Goal: Task Accomplishment & Management: Use online tool/utility

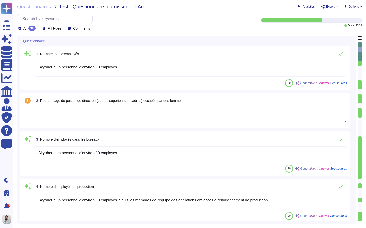
type textarea "Skypher a un personnel d'environ 10 employés."
type textarea "Skypher a un personnel d'environ 10 employés. Seuls les membres de l'équipe des…"
type textarea "L'entreprise ne collecte pas sciemment d'informations personnellement identifia…"
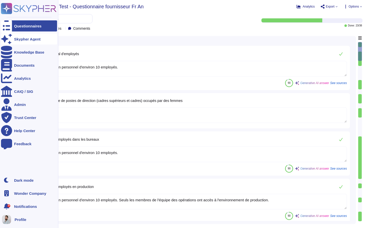
click at [5, 39] on icon at bounding box center [6, 38] width 11 height 11
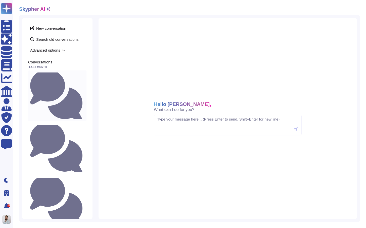
click at [85, 94] on small "Do we have an [DEMOGRAPHIC_DATA] policy? What topic does it cover?" at bounding box center [85, 95] width 0 height 3
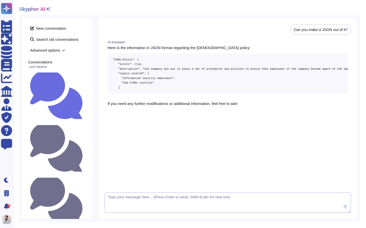
scroll to position [92, 0]
click at [355, 22] on icon at bounding box center [355, 22] width 0 height 0
click at [346, 28] on div "Delete" at bounding box center [335, 38] width 32 height 21
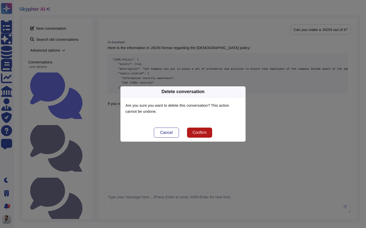
click at [202, 133] on span "Confirm" at bounding box center [200, 133] width 14 height 4
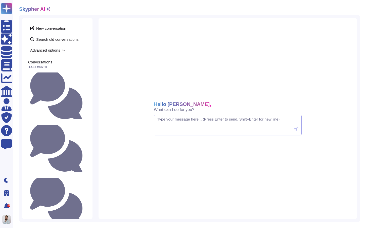
click at [198, 129] on textarea at bounding box center [228, 125] width 148 height 21
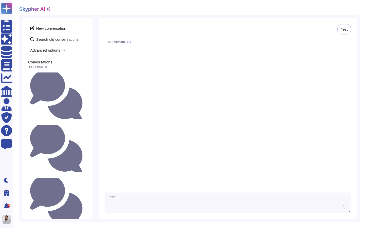
type textarea "Test"
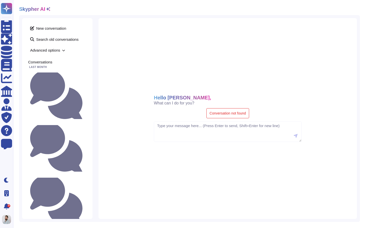
click at [351, 19] on div "Hello [PERSON_NAME], What can I do for you? Delete Conversation not found" at bounding box center [228, 118] width 259 height 201
click at [355, 22] on icon at bounding box center [355, 22] width 0 height 0
click at [340, 29] on div "Delete" at bounding box center [335, 38] width 32 height 21
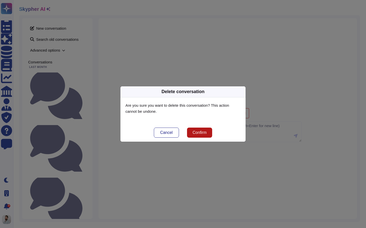
click at [203, 131] on span "Confirm" at bounding box center [200, 133] width 14 height 4
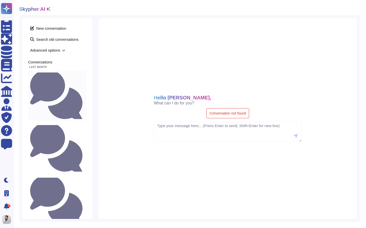
click at [85, 94] on small "Do we have an [DEMOGRAPHIC_DATA] policy? What topic does it cover?" at bounding box center [85, 95] width 0 height 3
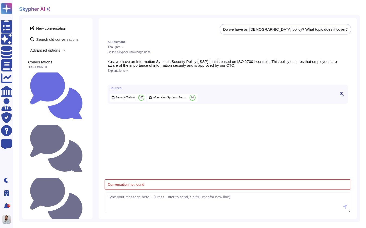
click at [339, 30] on p "Delete" at bounding box center [345, 38] width 12 height 21
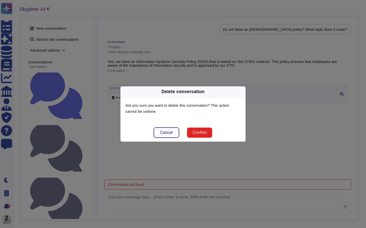
click at [170, 129] on button "Cancel" at bounding box center [166, 133] width 25 height 10
